Goal: Transaction & Acquisition: Purchase product/service

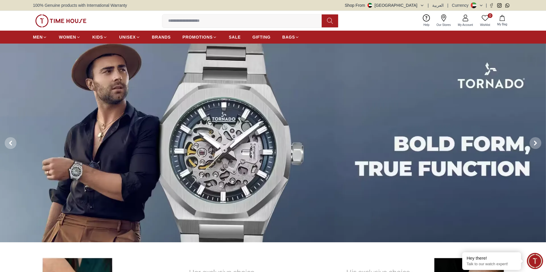
click at [68, 24] on img at bounding box center [60, 20] width 51 height 13
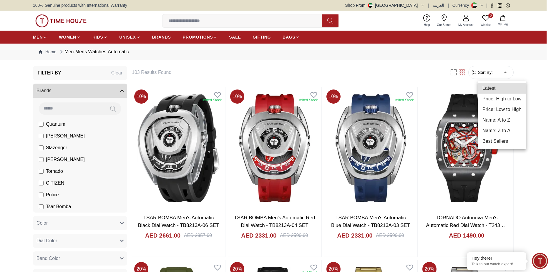
click at [498, 110] on li "Price: Low to High" at bounding box center [501, 109] width 49 height 11
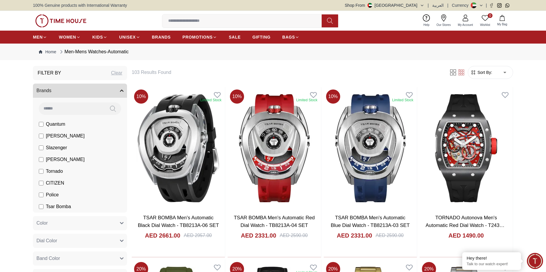
type input "*"
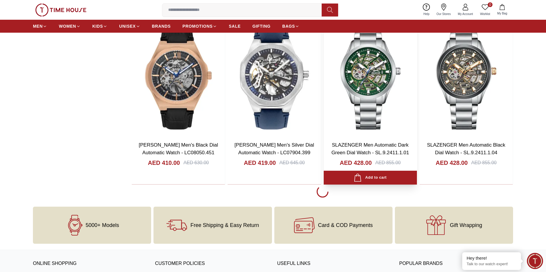
scroll to position [765, 0]
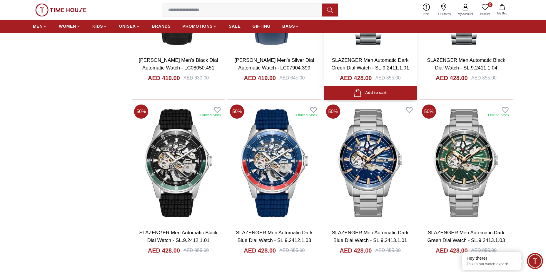
scroll to position [853, 0]
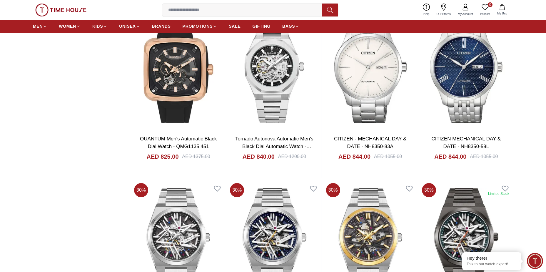
scroll to position [2206, 0]
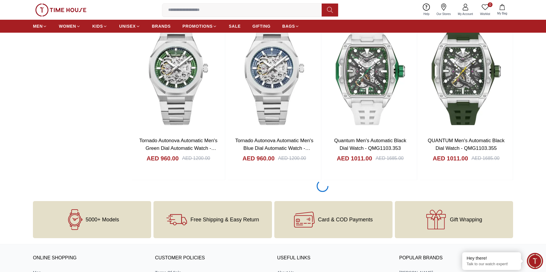
scroll to position [2529, 0]
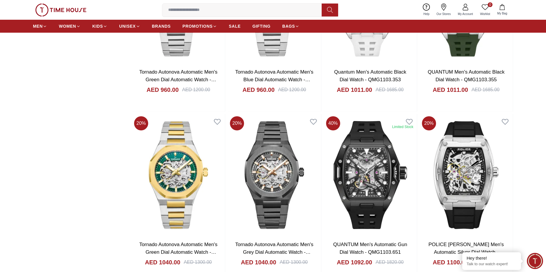
scroll to position [2559, 0]
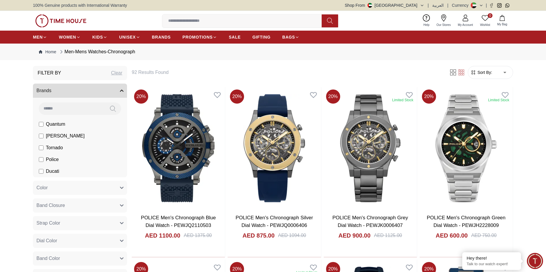
click at [481, 76] on form "Sort By: ​ ****** ​" at bounding box center [490, 72] width 45 height 13
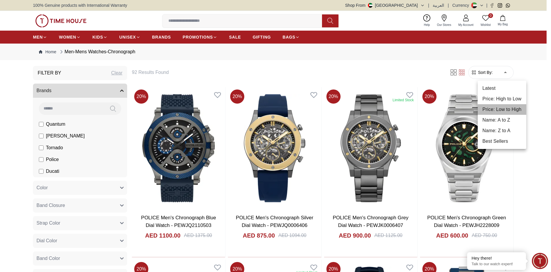
click at [508, 106] on li "Price: Low to High" at bounding box center [501, 109] width 49 height 11
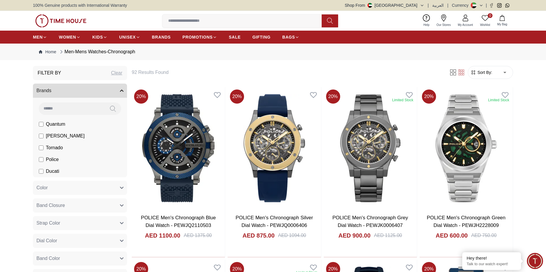
type input "*"
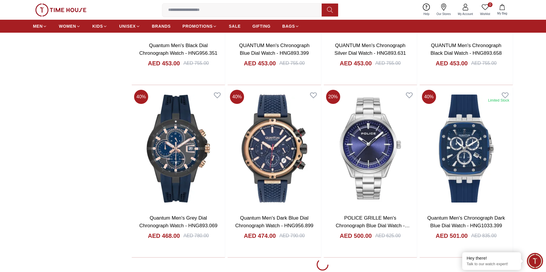
scroll to position [553, 0]
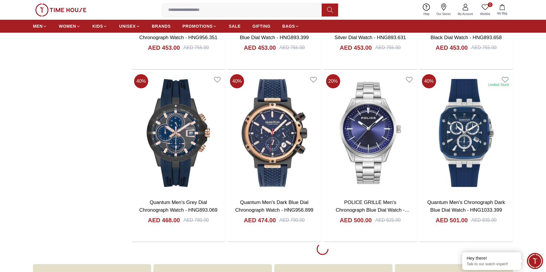
scroll to position [707, 0]
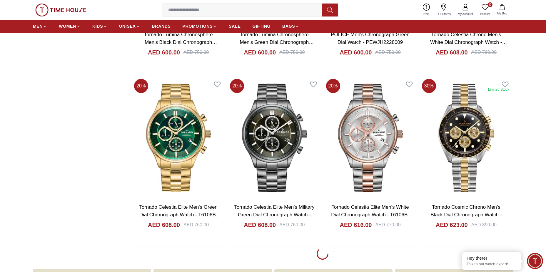
scroll to position [2432, 0]
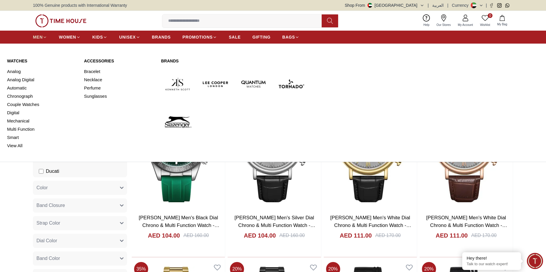
click at [40, 36] on span "MEN" at bounding box center [38, 37] width 10 height 6
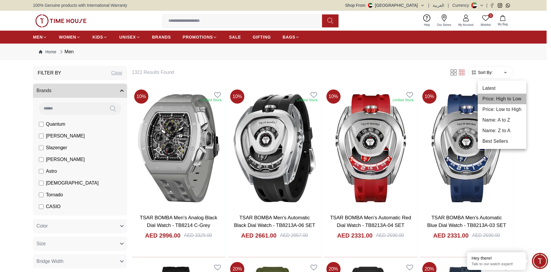
click at [503, 100] on li "Price: High to Low" at bounding box center [501, 99] width 49 height 11
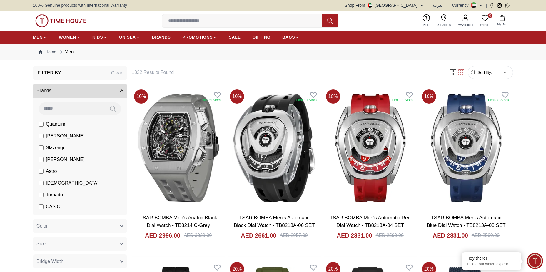
type input "*"
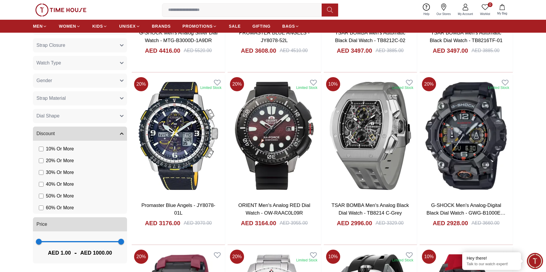
scroll to position [426, 0]
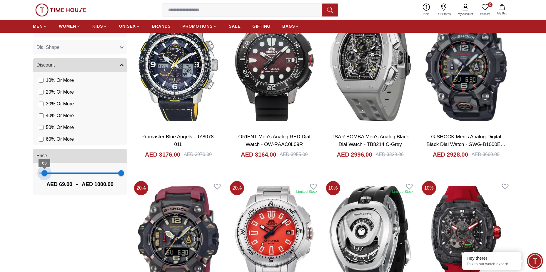
type input "***"
drag, startPoint x: 38, startPoint y: 172, endPoint x: 48, endPoint y: 172, distance: 10.3
click at [48, 172] on span "112" at bounding box center [48, 173] width 6 height 6
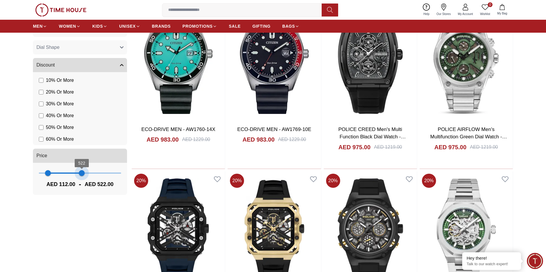
type input "***"
drag, startPoint x: 121, startPoint y: 173, endPoint x: 83, endPoint y: 182, distance: 38.4
click at [83, 182] on div "112 540 AED 112.00 - AED 540.00" at bounding box center [80, 179] width 94 height 32
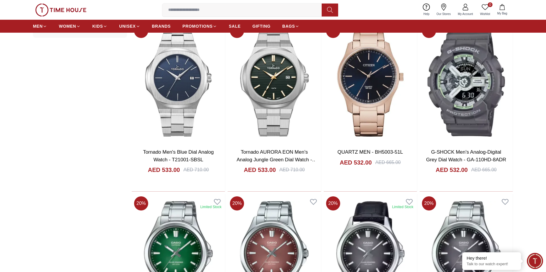
scroll to position [686, 0]
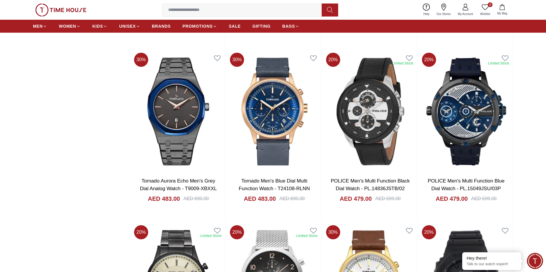
scroll to position [2434, 0]
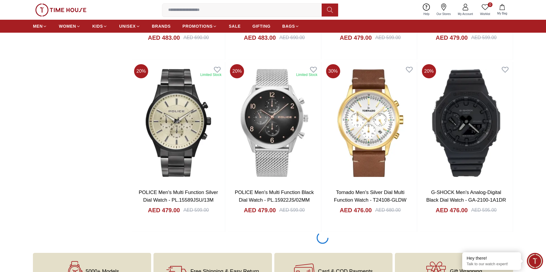
scroll to position [2438, 0]
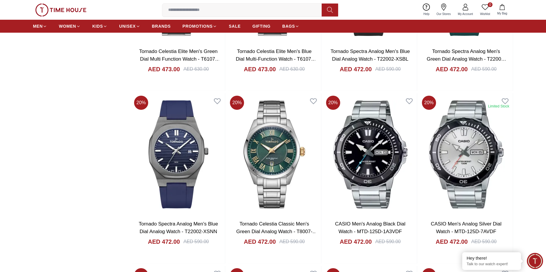
scroll to position [3440, 0]
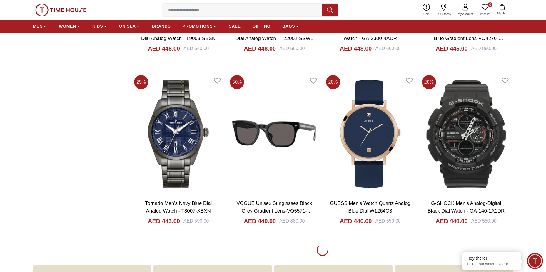
scroll to position [5173, 0]
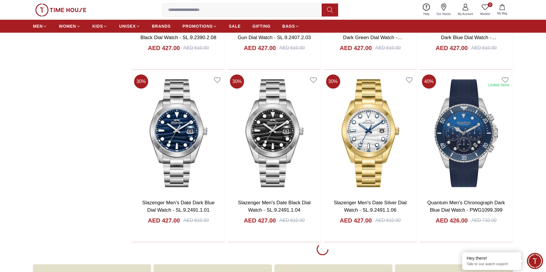
scroll to position [6737, 0]
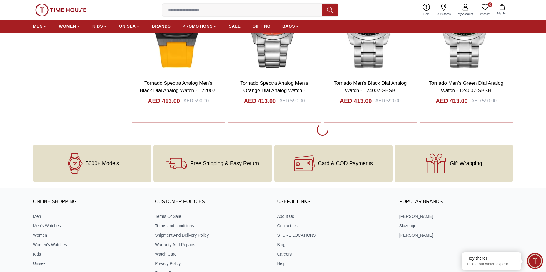
scroll to position [7718, 0]
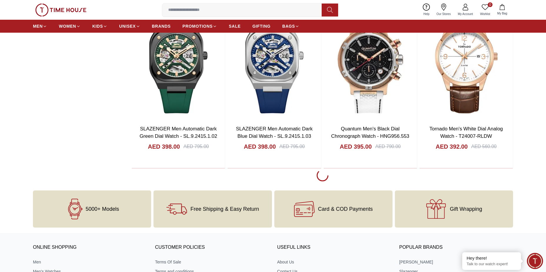
scroll to position [8534, 0]
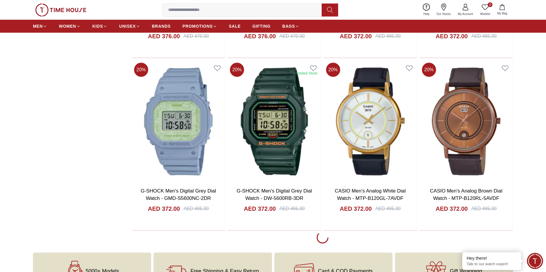
scroll to position [9334, 0]
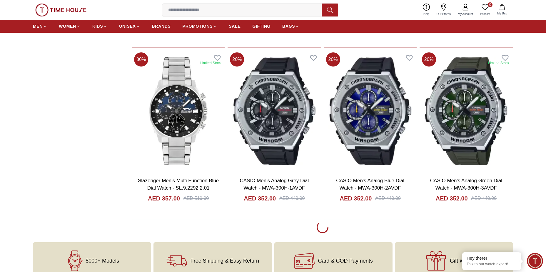
scroll to position [10205, 0]
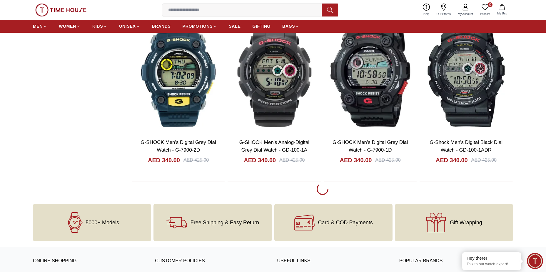
scroll to position [11106, 0]
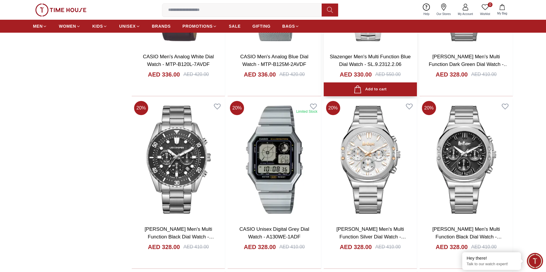
scroll to position [11734, 0]
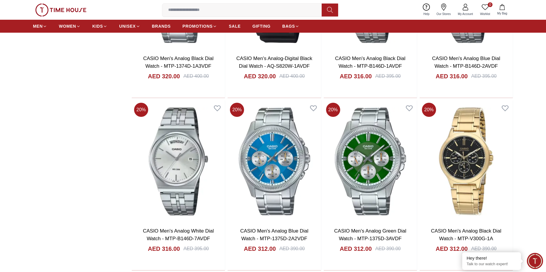
scroll to position [12645, 0]
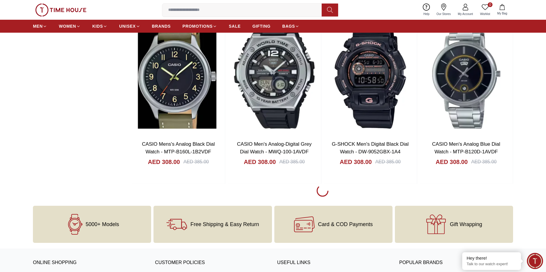
scroll to position [13696, 0]
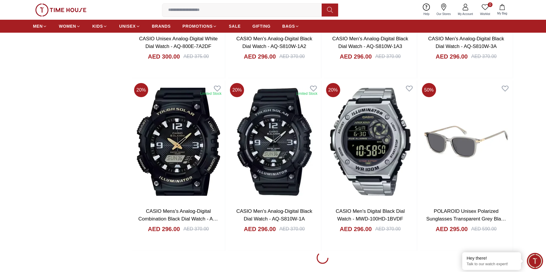
scroll to position [14494, 0]
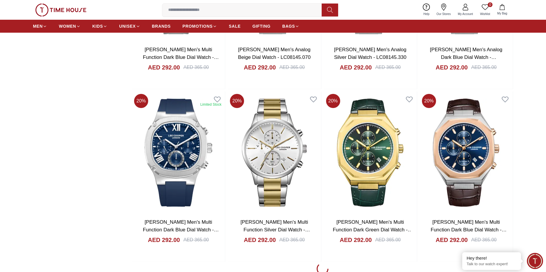
scroll to position [15335, 0]
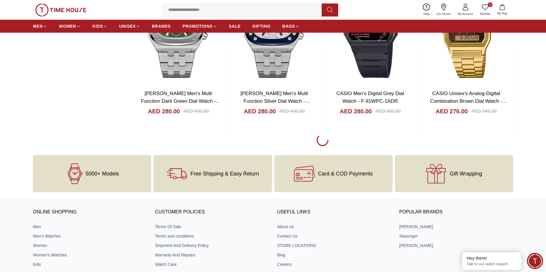
scroll to position [16325, 0]
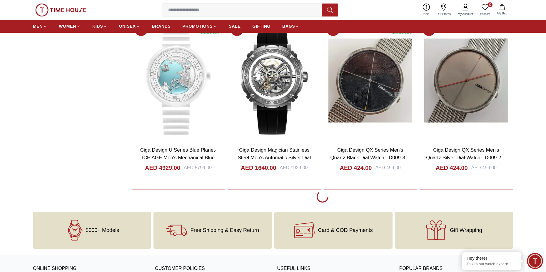
scroll to position [765, 0]
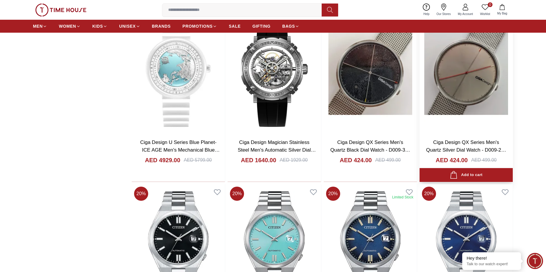
scroll to position [706, 0]
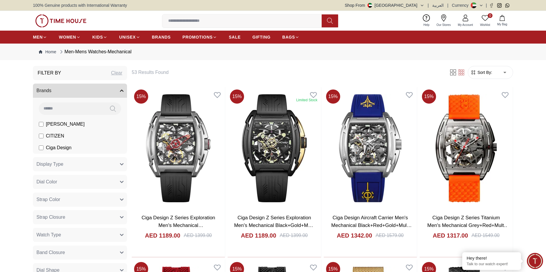
click at [483, 69] on form "Sort By: ​ ****** ​" at bounding box center [490, 72] width 45 height 13
click at [486, 73] on span "Sort By:" at bounding box center [484, 72] width 16 height 6
click at [511, 76] on form "Sort By: ​ ****** ​" at bounding box center [490, 72] width 45 height 13
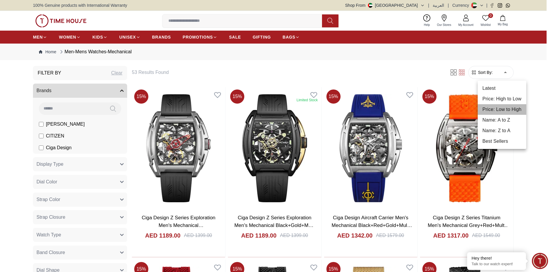
click at [499, 107] on li "Price: Low to High" at bounding box center [501, 109] width 49 height 11
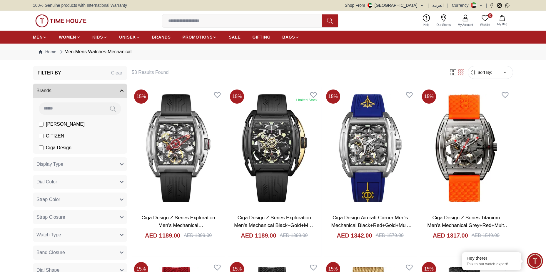
type input "*"
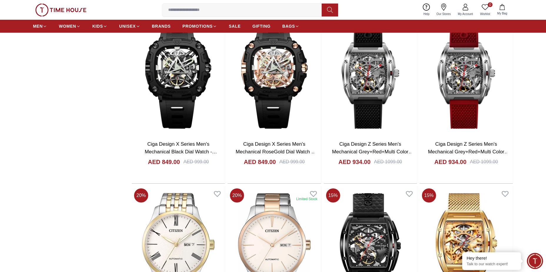
scroll to position [529, 0]
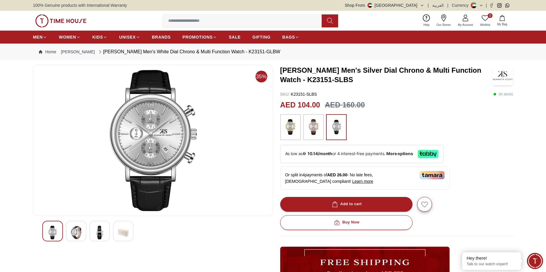
click at [292, 125] on img at bounding box center [290, 127] width 15 height 20
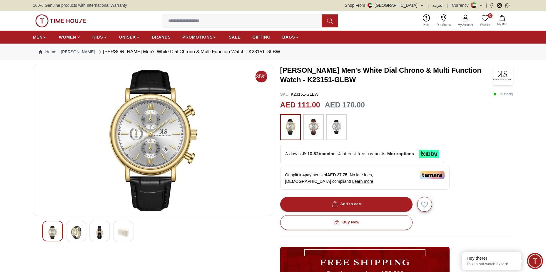
click at [313, 132] on img at bounding box center [313, 127] width 15 height 20
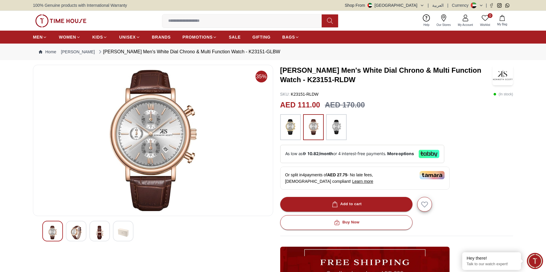
click at [332, 122] on img at bounding box center [336, 127] width 15 height 20
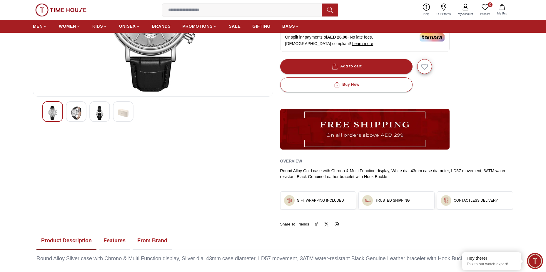
scroll to position [86, 0]
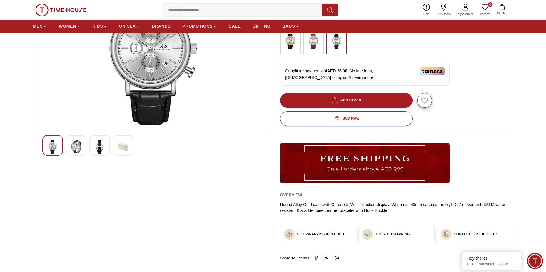
click at [84, 145] on div at bounding box center [76, 145] width 21 height 21
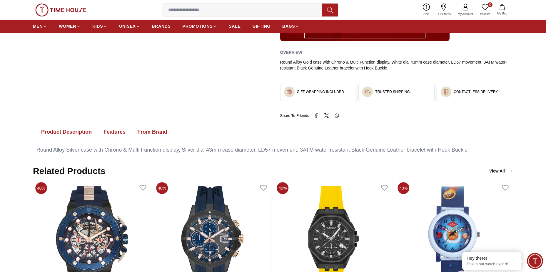
scroll to position [237, 0]
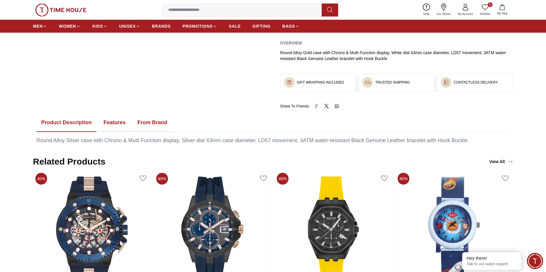
click at [120, 126] on button "Features" at bounding box center [114, 123] width 31 height 18
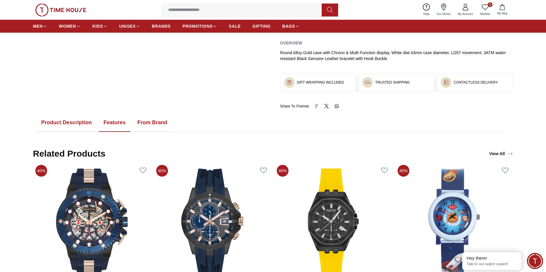
click at [136, 125] on button "From Brand" at bounding box center [152, 123] width 39 height 18
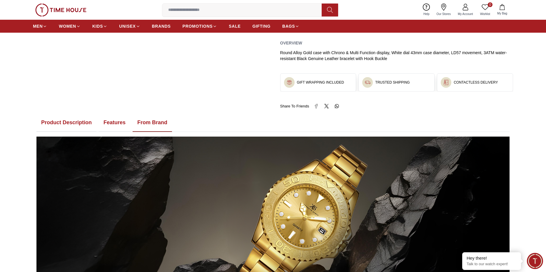
click at [81, 124] on button "Product Description" at bounding box center [66, 123] width 60 height 18
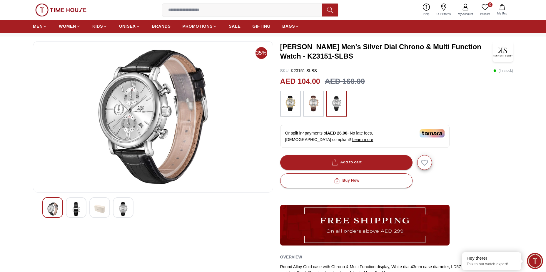
scroll to position [0, 0]
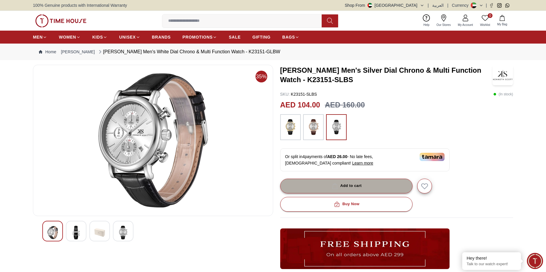
click at [369, 192] on button "Add to cart" at bounding box center [346, 186] width 132 height 15
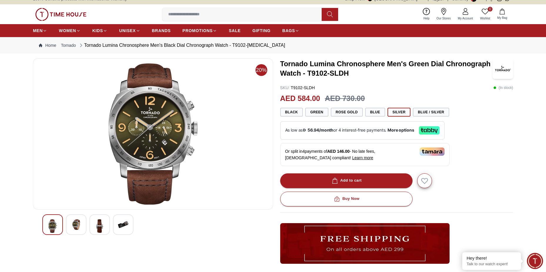
scroll to position [7, 0]
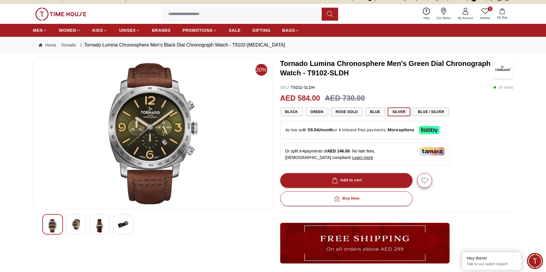
click at [111, 226] on div at bounding box center [152, 224] width 221 height 21
click at [122, 226] on img at bounding box center [123, 224] width 11 height 11
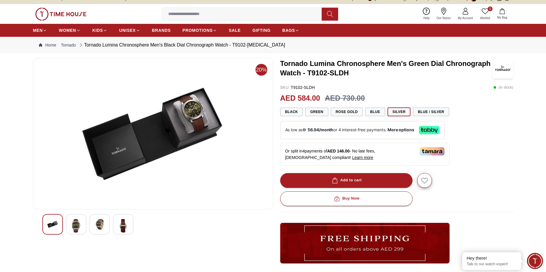
click at [109, 224] on div at bounding box center [99, 224] width 21 height 21
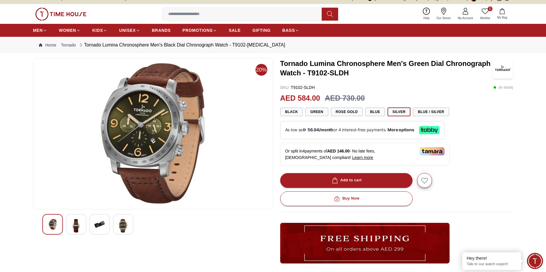
click at [89, 218] on div at bounding box center [152, 224] width 221 height 21
click at [75, 226] on img at bounding box center [76, 226] width 11 height 14
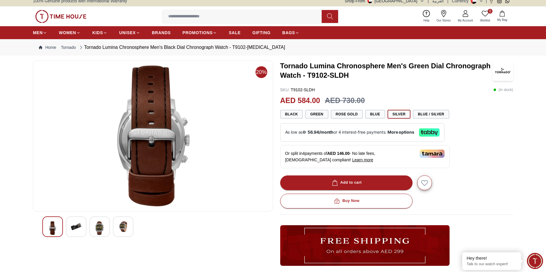
scroll to position [5, 0]
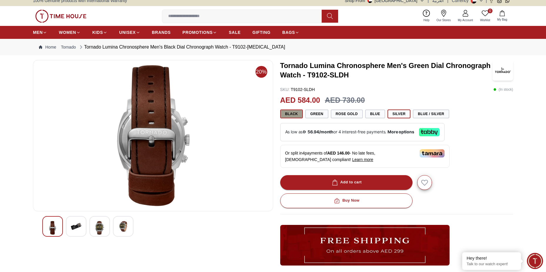
click at [297, 114] on button "Black" at bounding box center [291, 113] width 23 height 9
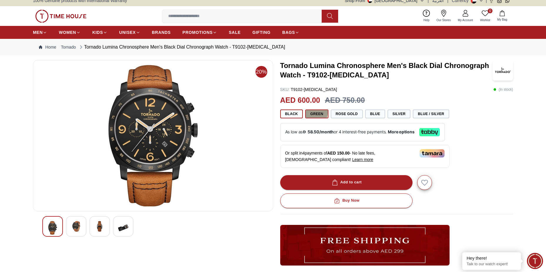
click at [310, 111] on button "Green" at bounding box center [316, 113] width 23 height 9
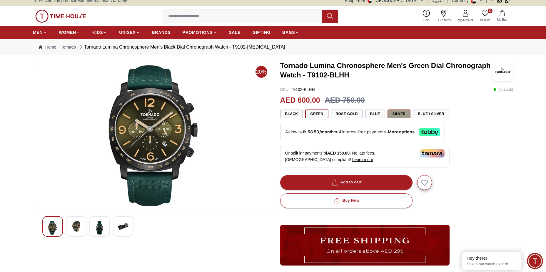
click at [393, 111] on button "Silver" at bounding box center [399, 113] width 23 height 9
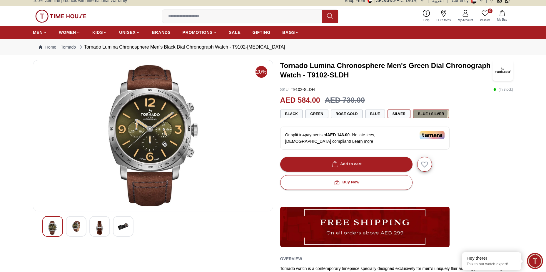
click at [416, 112] on button "Blue / Silver" at bounding box center [431, 113] width 36 height 9
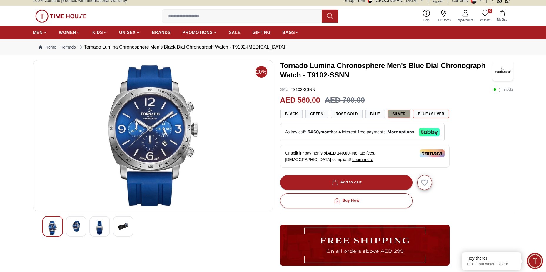
click at [397, 116] on button "Silver" at bounding box center [399, 113] width 23 height 9
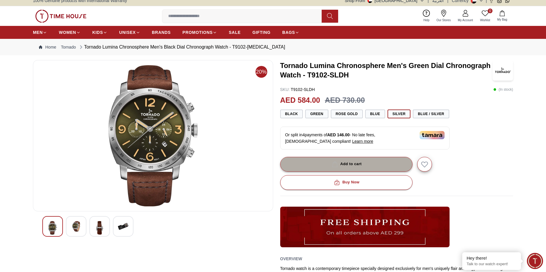
click at [362, 162] on button "Add to cart" at bounding box center [346, 164] width 132 height 15
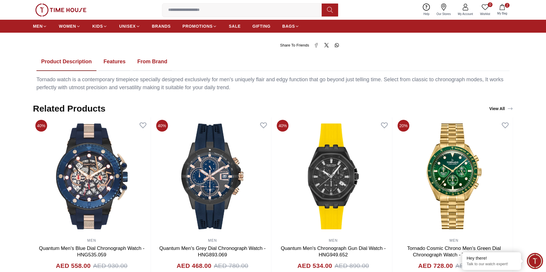
scroll to position [289, 0]
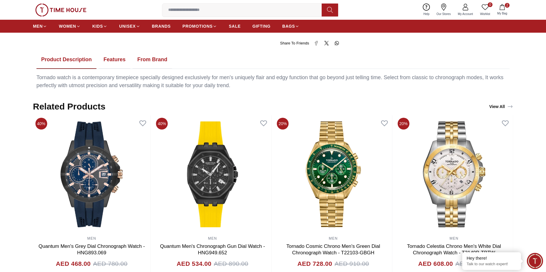
click at [120, 62] on button "Features" at bounding box center [114, 60] width 31 height 18
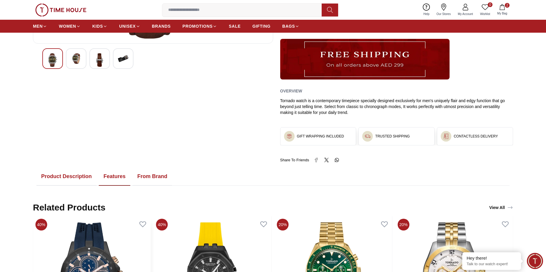
scroll to position [171, 0]
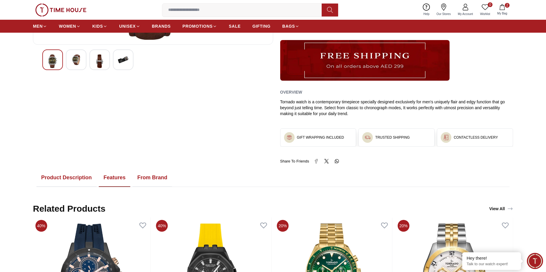
click at [149, 173] on button "From Brand" at bounding box center [152, 178] width 39 height 18
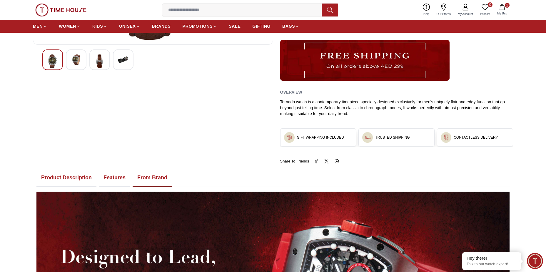
click at [64, 177] on button "Product Description" at bounding box center [66, 178] width 60 height 18
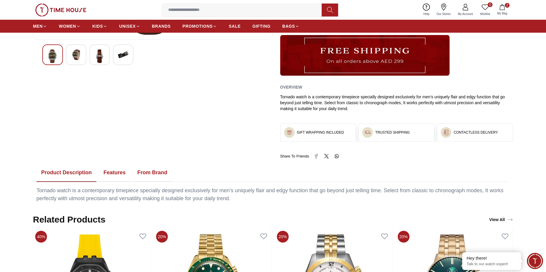
scroll to position [0, 0]
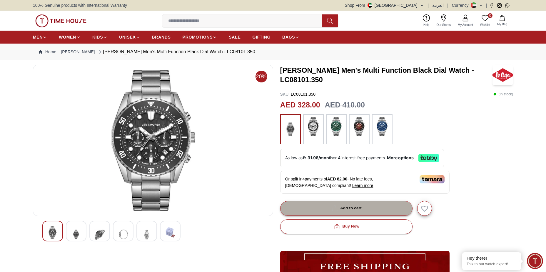
click at [346, 209] on div "Add to cart" at bounding box center [346, 208] width 31 height 7
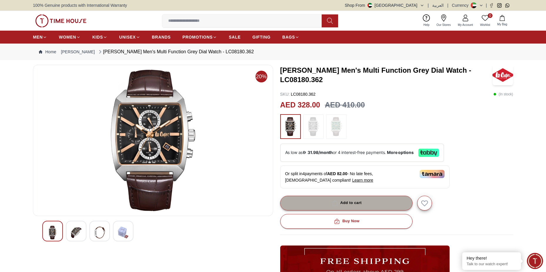
click at [351, 201] on div "Add to cart" at bounding box center [346, 202] width 31 height 7
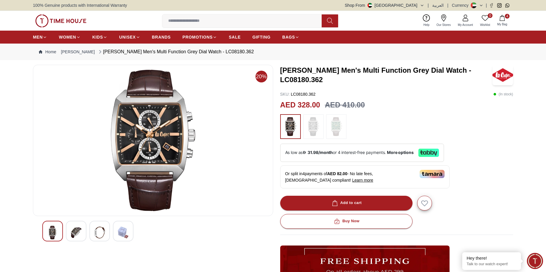
click at [316, 125] on img at bounding box center [313, 126] width 15 height 19
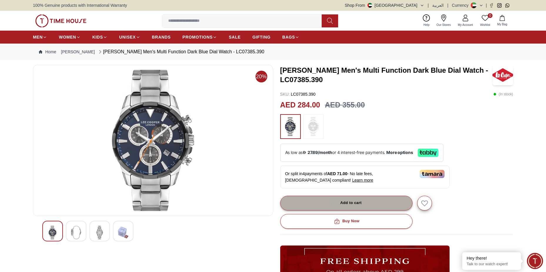
click at [358, 199] on button "Add to cart" at bounding box center [346, 203] width 132 height 15
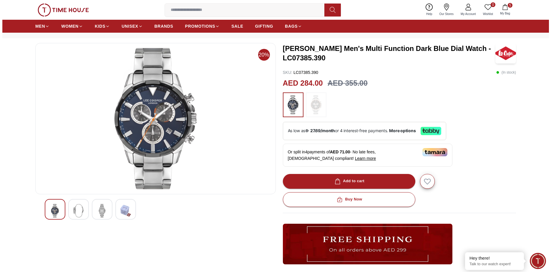
scroll to position [5, 0]
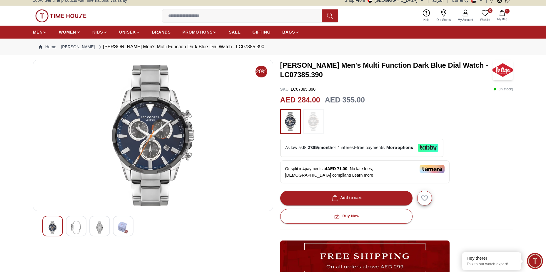
click at [498, 18] on span "My Bag" at bounding box center [502, 19] width 15 height 4
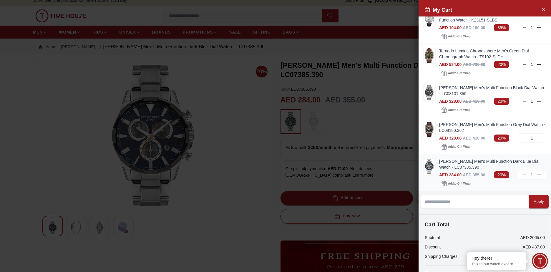
scroll to position [0, 0]
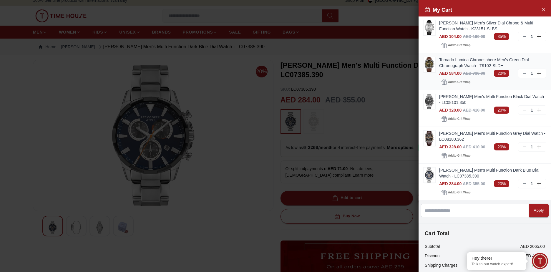
click at [522, 72] on icon at bounding box center [524, 73] width 5 height 5
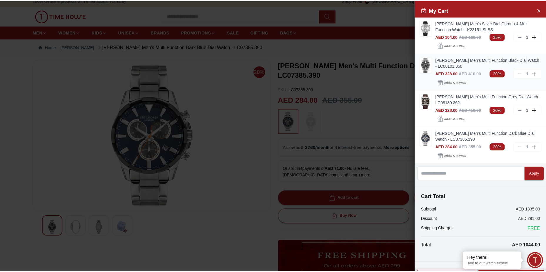
scroll to position [14, 0]
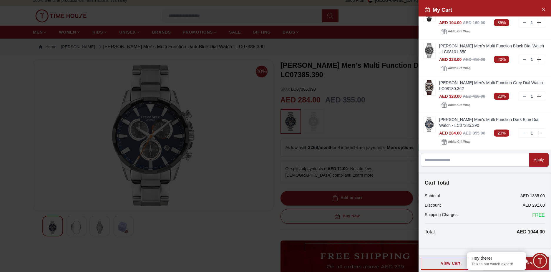
click at [485, 194] on div "Subtotal AED 1335.00" at bounding box center [484, 196] width 120 height 6
click at [345, 133] on div at bounding box center [275, 136] width 551 height 272
click at [538, 10] on button "Close Account" at bounding box center [542, 9] width 9 height 9
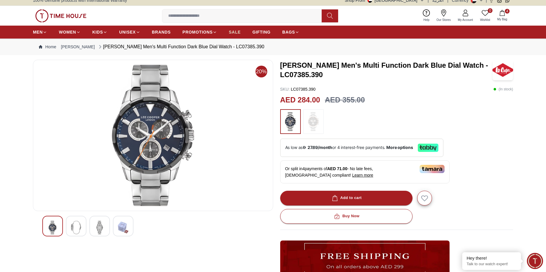
click at [234, 34] on span "SALE" at bounding box center [235, 32] width 12 height 6
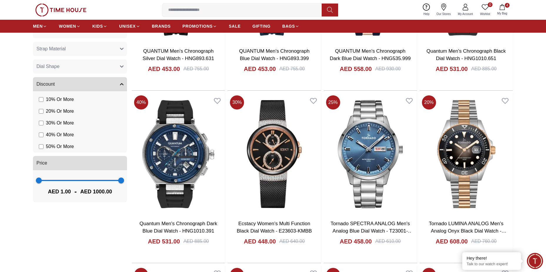
scroll to position [465, 0]
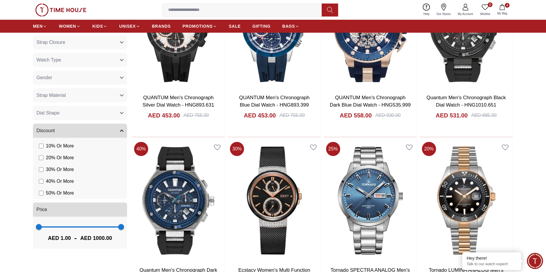
click at [57, 73] on button "Gender" at bounding box center [80, 78] width 94 height 14
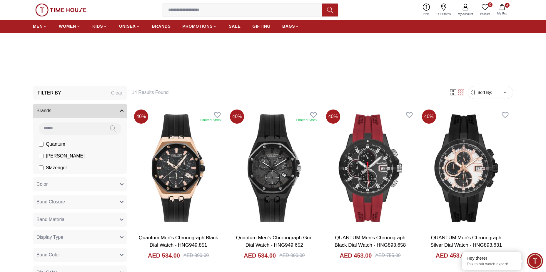
scroll to position [154, 0]
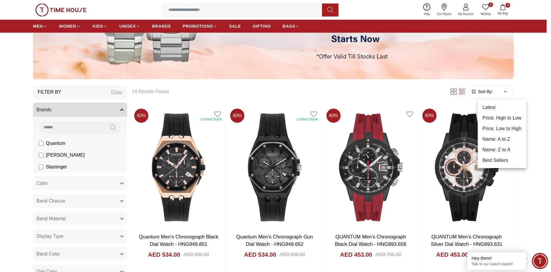
click at [506, 124] on li "Price: Low to High" at bounding box center [501, 128] width 49 height 11
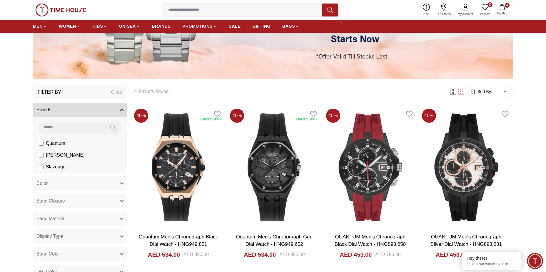
type input "*"
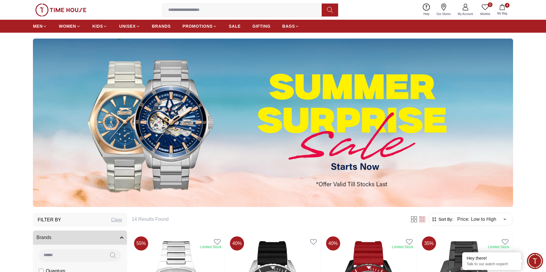
scroll to position [26, 0]
click at [375, 76] on img at bounding box center [273, 123] width 480 height 168
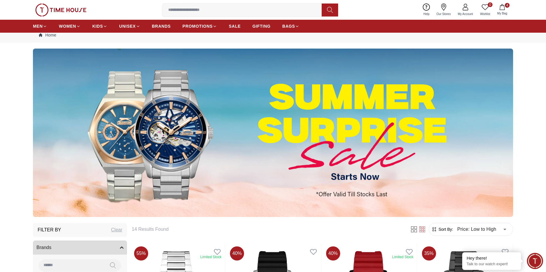
scroll to position [0, 0]
